Goal: Information Seeking & Learning: Learn about a topic

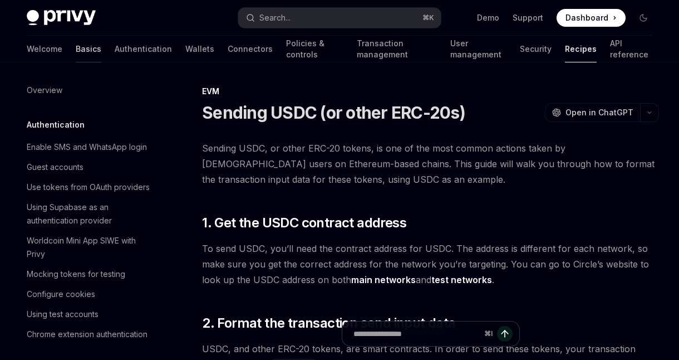
click at [76, 46] on link "Basics" at bounding box center [89, 49] width 26 height 27
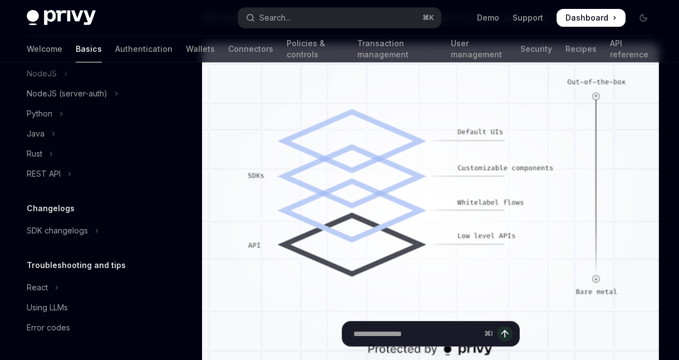
scroll to position [1088, 0]
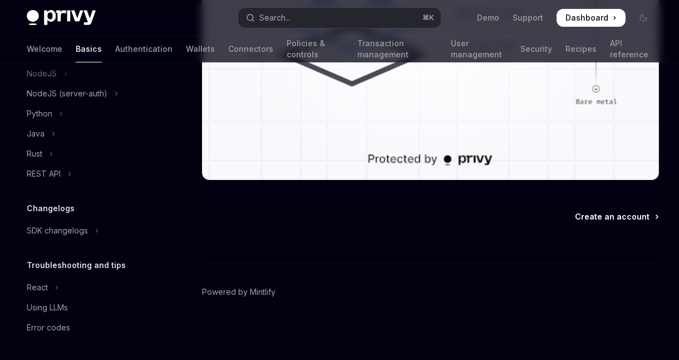
click at [603, 217] on span "Create an account" at bounding box center [612, 216] width 75 height 11
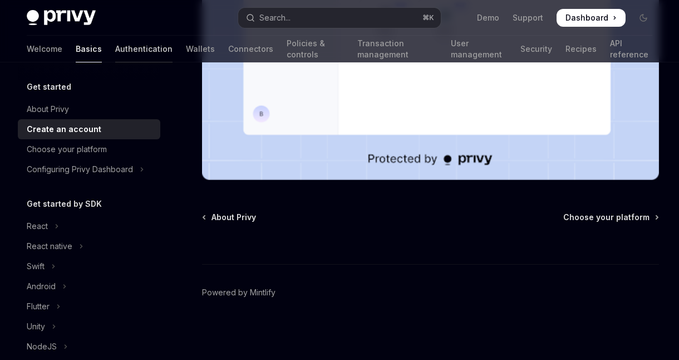
click at [115, 52] on link "Authentication" at bounding box center [143, 49] width 57 height 27
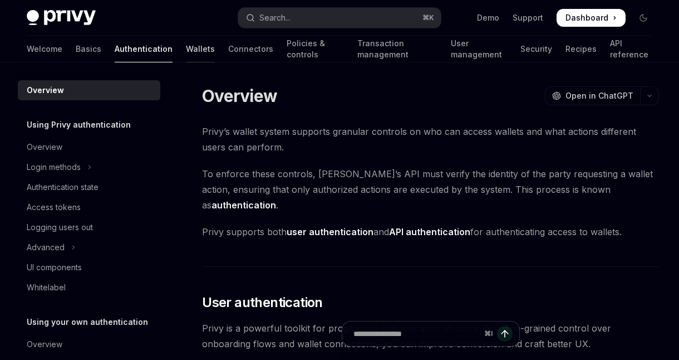
click at [186, 49] on link "Wallets" at bounding box center [200, 49] width 29 height 27
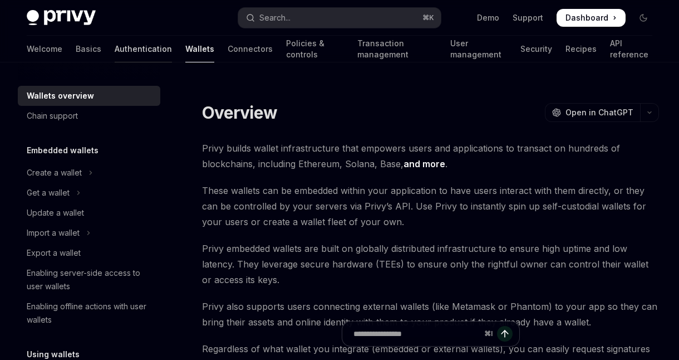
click at [115, 46] on link "Authentication" at bounding box center [143, 49] width 57 height 27
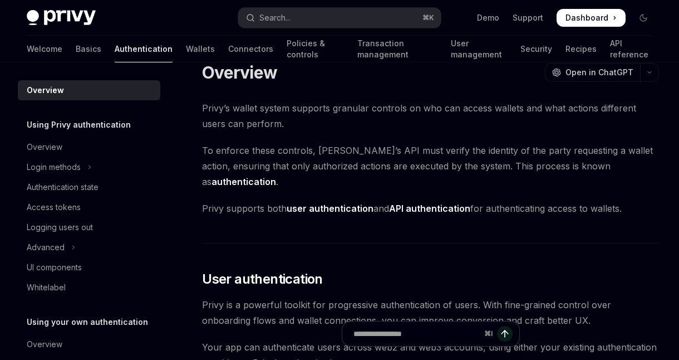
scroll to position [12, 0]
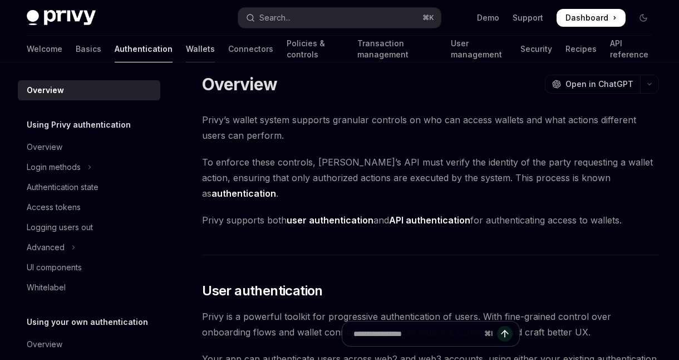
click at [186, 53] on link "Wallets" at bounding box center [200, 49] width 29 height 27
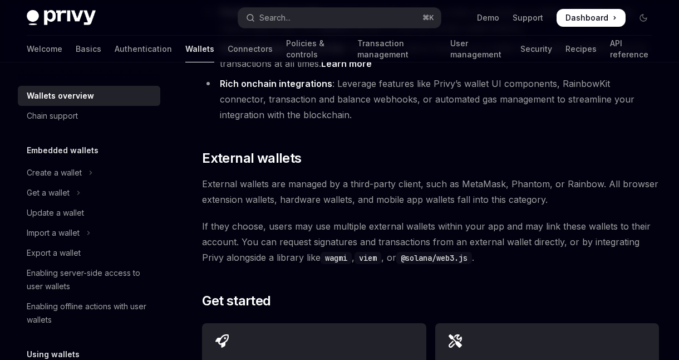
scroll to position [1865, 0]
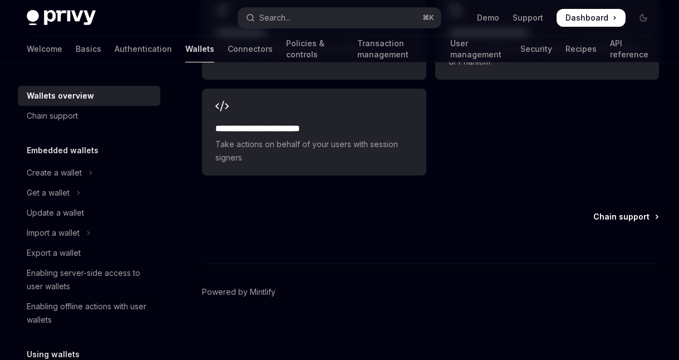
click at [605, 215] on span "Chain support" at bounding box center [621, 216] width 56 height 11
type textarea "*"
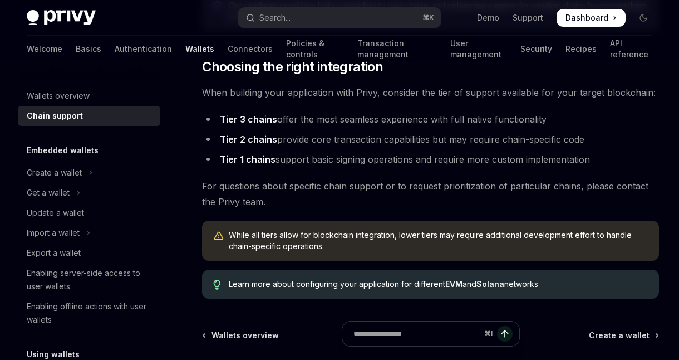
scroll to position [1512, 0]
